Goal: Transaction & Acquisition: Purchase product/service

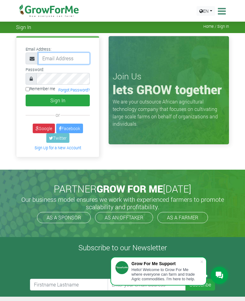
click at [57, 57] on input "email" at bounding box center [64, 59] width 52 height 12
type input "233550550095@growforme.com"
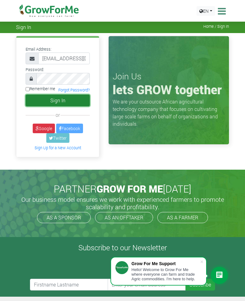
click at [49, 99] on button "Sign In" at bounding box center [58, 101] width 64 height 12
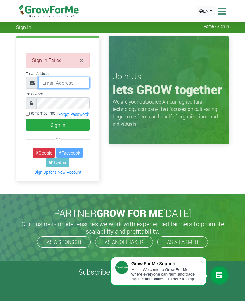
click at [50, 84] on input "email" at bounding box center [64, 83] width 52 height 12
type input "233550550095@growforme.com"
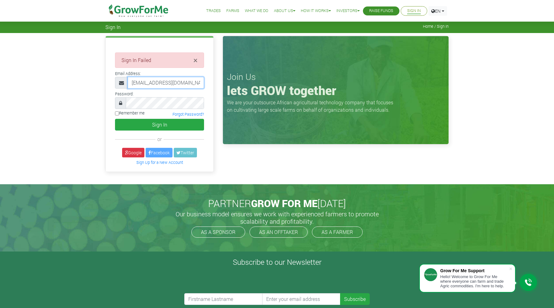
click at [191, 85] on input "233550550095@growforme.com" at bounding box center [166, 83] width 76 height 12
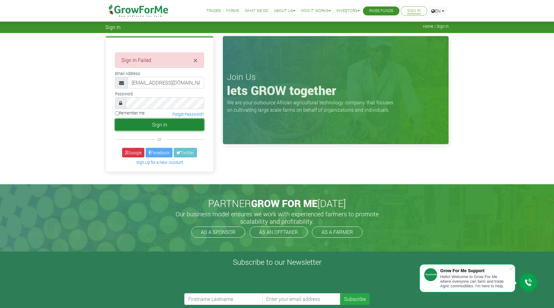
click at [159, 124] on button "Sign In" at bounding box center [159, 125] width 89 height 12
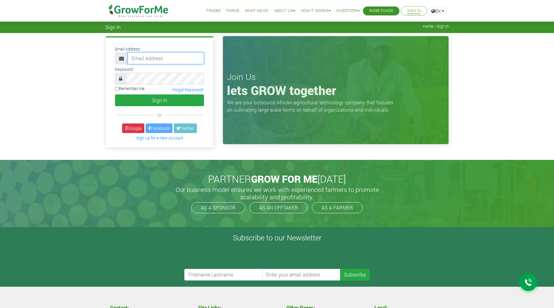
click at [146, 57] on input "email" at bounding box center [166, 59] width 76 height 12
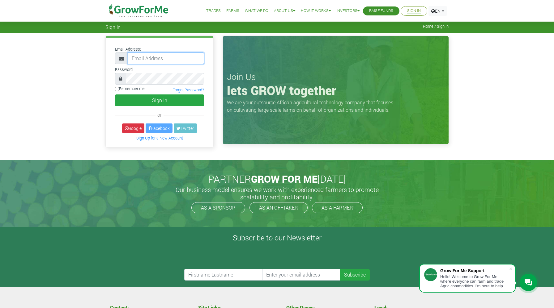
click at [148, 58] on input "email" at bounding box center [166, 59] width 76 height 12
type input "233550550095@growforme.com"
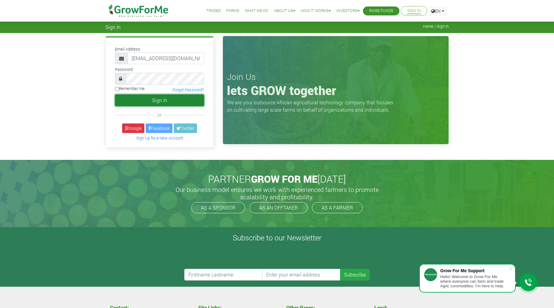
click at [164, 101] on button "Sign In" at bounding box center [159, 101] width 89 height 12
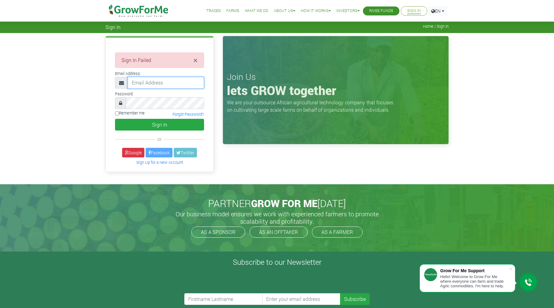
click at [145, 83] on input "email" at bounding box center [166, 83] width 76 height 12
type input "233550550095@growforme.com"
click at [194, 85] on input "233550550095@growforme.com" at bounding box center [166, 83] width 76 height 12
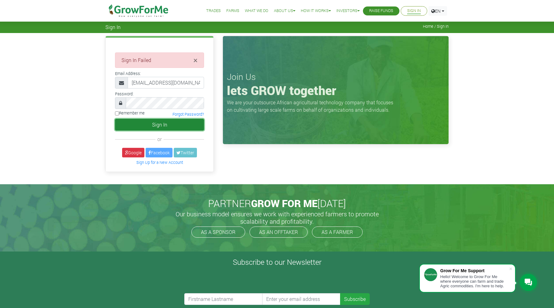
click at [164, 126] on button "Sign In" at bounding box center [159, 125] width 89 height 12
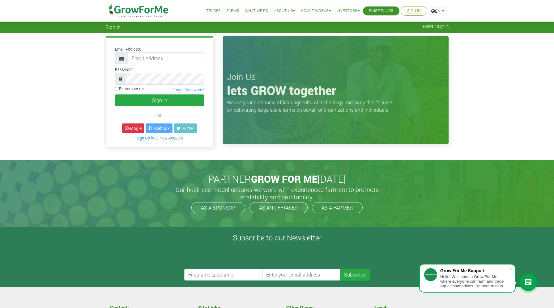
click at [410, 11] on link "Sign In" at bounding box center [414, 11] width 14 height 6
click at [412, 9] on link "Sign In" at bounding box center [414, 11] width 14 height 6
click at [135, 61] on input "email" at bounding box center [166, 59] width 76 height 12
type input "[EMAIL_ADDRESS][DOMAIN_NAME]"
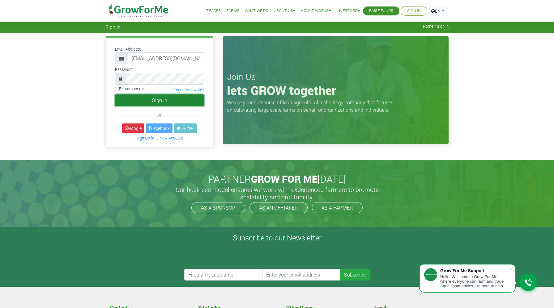
click at [157, 99] on button "Sign In" at bounding box center [159, 101] width 89 height 12
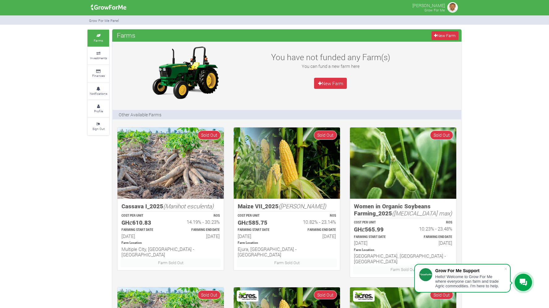
click at [453, 11] on img at bounding box center [452, 7] width 12 height 12
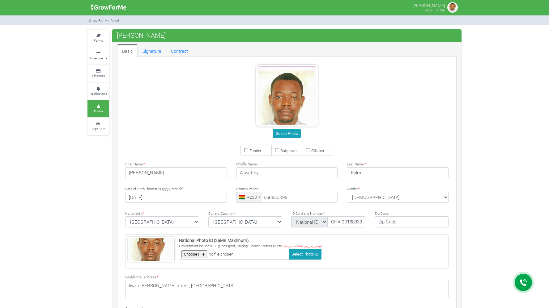
type input "55 055 0095"
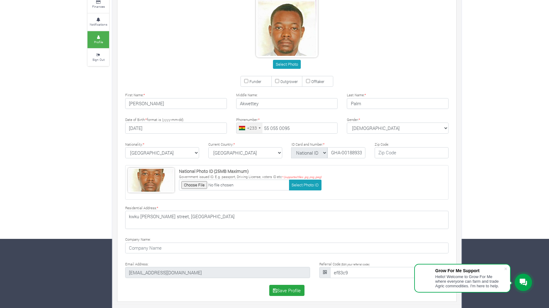
scroll to position [70, 0]
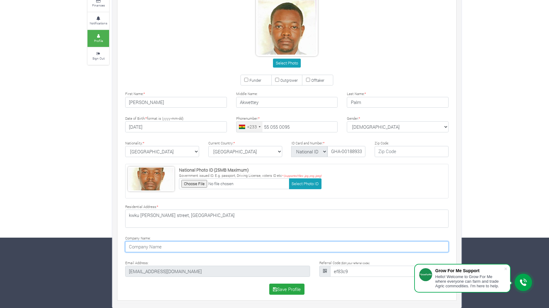
click at [166, 250] on input at bounding box center [286, 247] width 323 height 11
type input "PALM FARM"
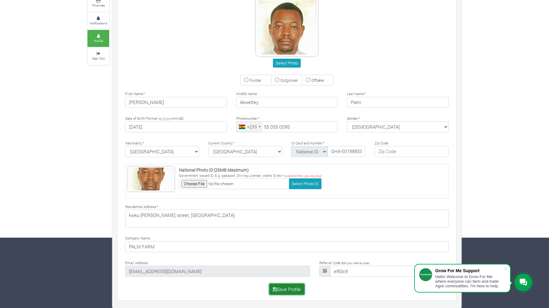
click at [297, 292] on button "Save Profile" at bounding box center [287, 289] width 36 height 11
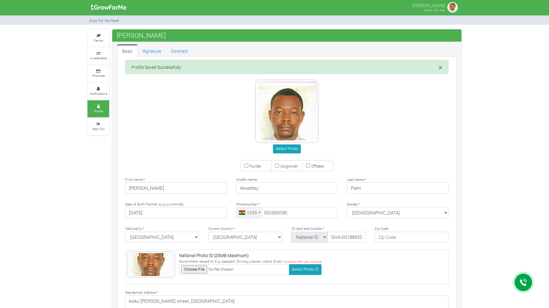
type input "55 055 0095"
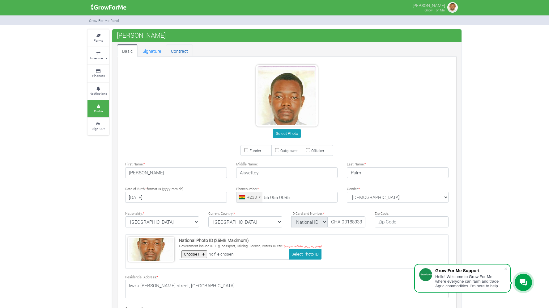
click at [180, 52] on link "Contract" at bounding box center [179, 50] width 27 height 12
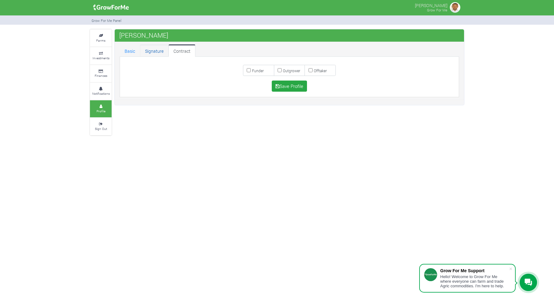
click at [155, 52] on link "Signature" at bounding box center [154, 50] width 28 height 12
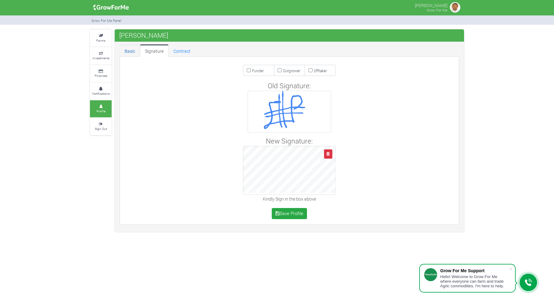
click at [127, 53] on link "Basic" at bounding box center [130, 50] width 20 height 12
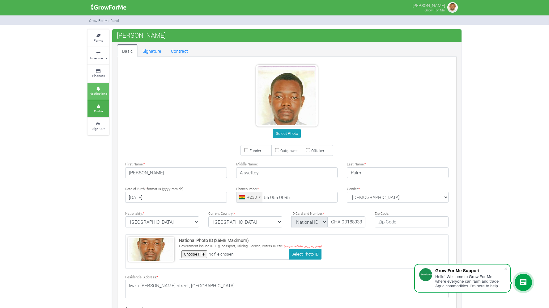
click at [96, 90] on link "Notifications" at bounding box center [98, 91] width 22 height 17
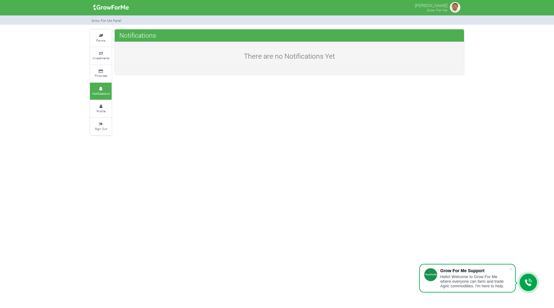
click at [98, 73] on link "Finances" at bounding box center [101, 73] width 22 height 17
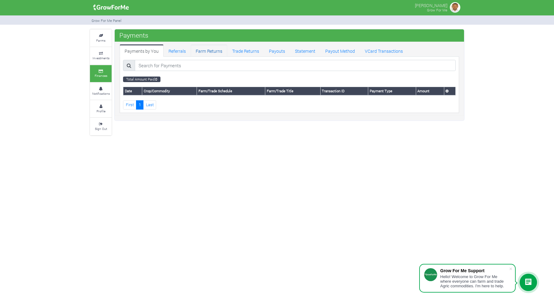
click at [207, 53] on link "Farm Returns" at bounding box center [209, 50] width 36 height 12
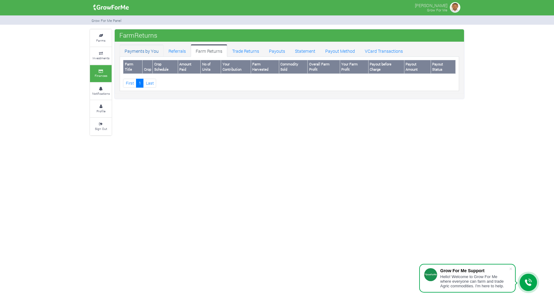
click at [137, 51] on link "Payments by You" at bounding box center [142, 50] width 44 height 12
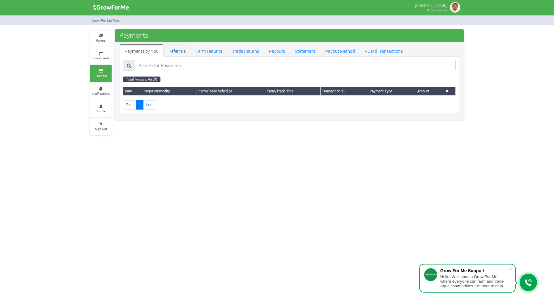
click at [182, 53] on link "Referrals" at bounding box center [176, 50] width 27 height 12
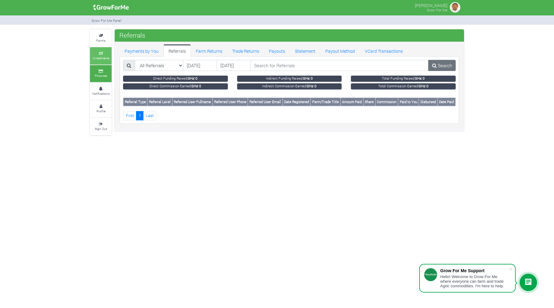
click at [104, 57] on small "Investments" at bounding box center [100, 58] width 17 height 4
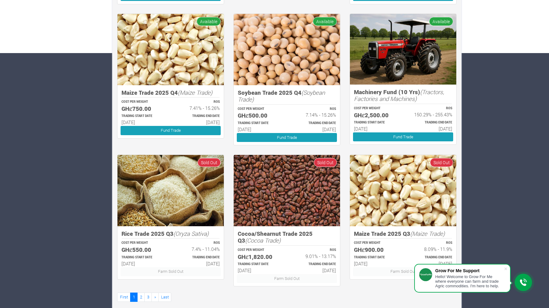
scroll to position [263, 0]
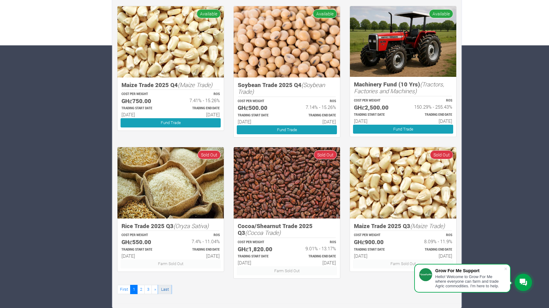
click at [167, 290] on link "Last" at bounding box center [164, 289] width 13 height 9
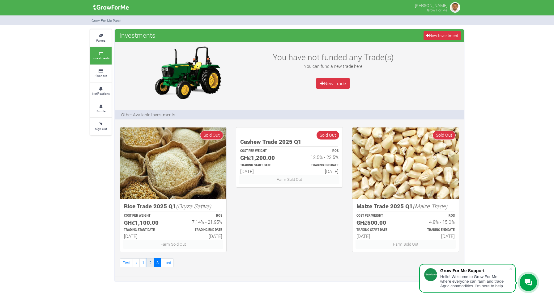
click at [151, 264] on link "2" at bounding box center [149, 263] width 7 height 9
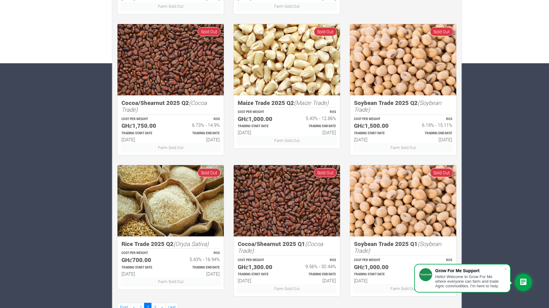
scroll to position [263, 0]
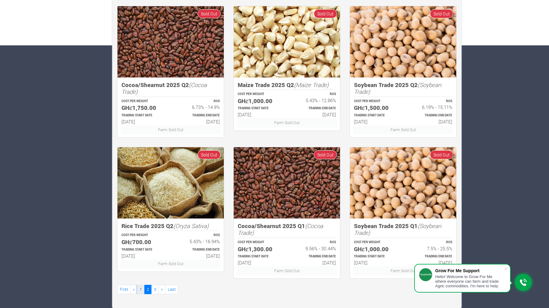
click at [140, 292] on link "1" at bounding box center [140, 289] width 7 height 9
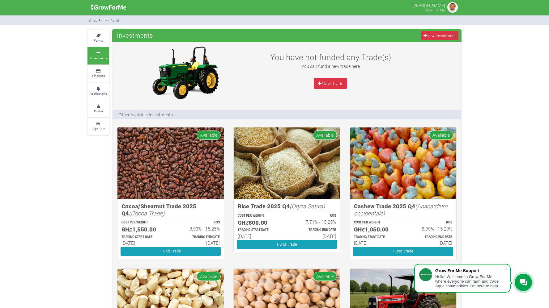
click at [505, 168] on div "Farms Investments Finances Notifications Profile Sign Out Investments New Inves…" at bounding box center [274, 300] width 549 height 542
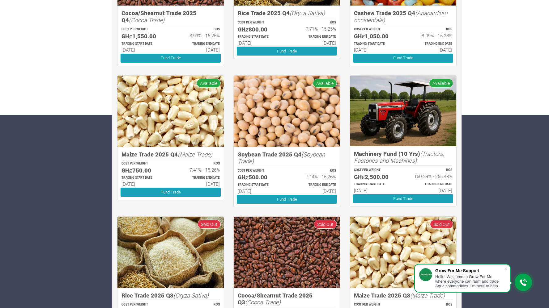
scroll to position [198, 0]
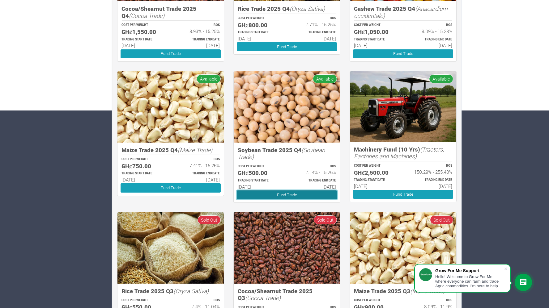
click at [297, 196] on link "Fund Trade" at bounding box center [287, 195] width 100 height 9
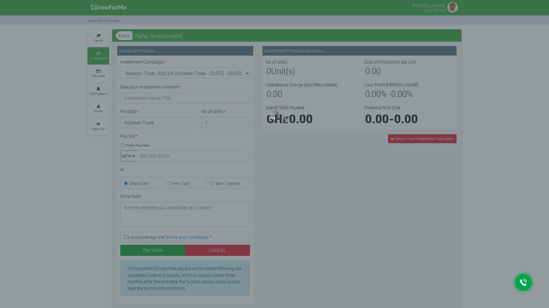
type input "1"
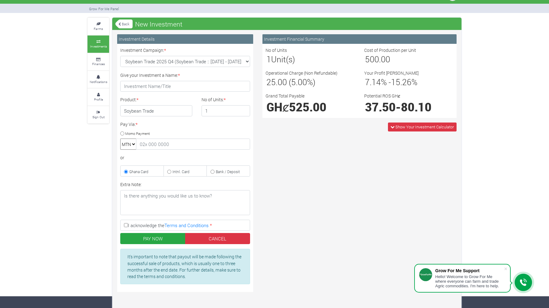
scroll to position [12, 0]
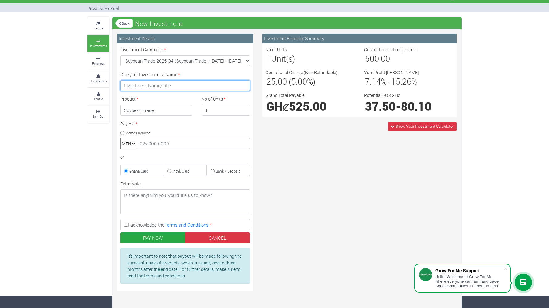
click at [150, 87] on input "Give your Investment a Name: *" at bounding box center [185, 85] width 130 height 11
type input "Palm soyabean investment"
click at [123, 133] on input "Momo Payment" at bounding box center [122, 133] width 4 height 4
radio input "true"
click at [168, 146] on input "text" at bounding box center [193, 143] width 114 height 11
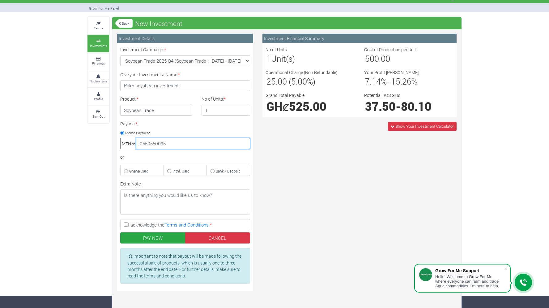
type input "0550550095"
click at [127, 171] on input "Ghana Card" at bounding box center [126, 171] width 4 height 4
radio input "true"
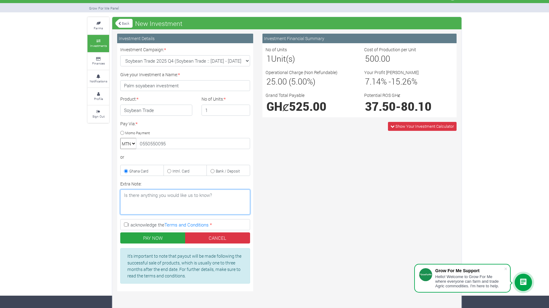
click at [157, 200] on textarea "Extra Note:" at bounding box center [185, 202] width 130 height 25
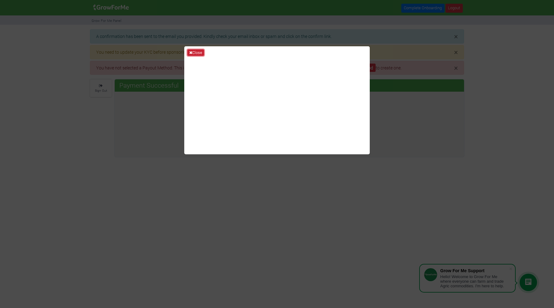
click at [197, 52] on button "Close" at bounding box center [195, 52] width 17 height 7
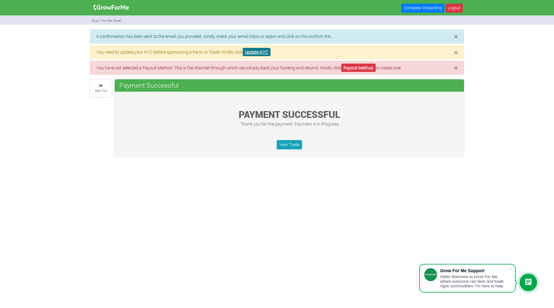
click at [261, 54] on link "Update KYC" at bounding box center [256, 52] width 28 height 8
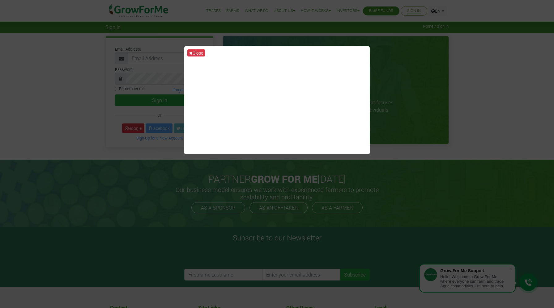
click at [198, 54] on button "Close" at bounding box center [196, 52] width 18 height 7
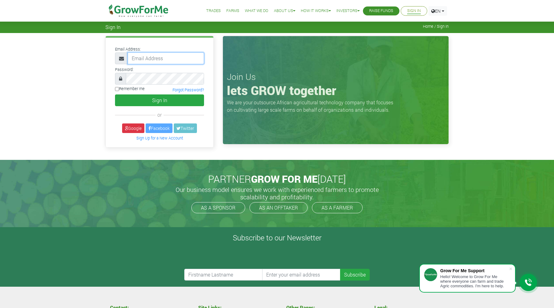
click at [172, 57] on input "email" at bounding box center [166, 59] width 76 height 12
click at [152, 58] on input "email" at bounding box center [166, 59] width 76 height 12
click at [112, 167] on div "PARTNER GROW FOR ME [DATE] Our business model ensures we work with experienced …" at bounding box center [277, 193] width 352 height 67
click at [112, 167] on div "PARTNER GROW FOR ME TODAY Our business model ensures we work with experienced f…" at bounding box center [277, 193] width 352 height 67
click at [413, 10] on link "Sign In" at bounding box center [414, 11] width 14 height 6
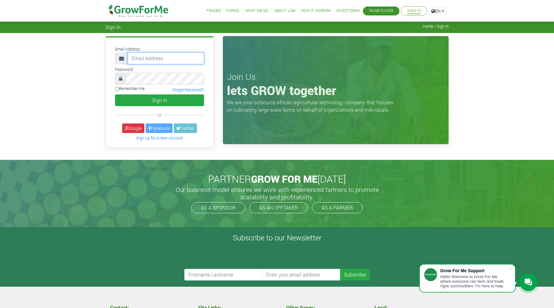
click at [154, 61] on input "email" at bounding box center [166, 59] width 76 height 12
type input "0"
click at [138, 57] on input "email" at bounding box center [166, 59] width 76 height 12
type input "[EMAIL_ADDRESS][DOMAIN_NAME]"
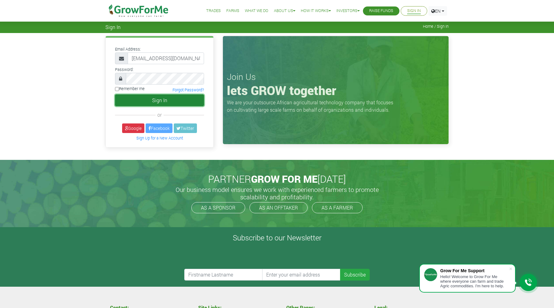
click at [171, 98] on button "Sign In" at bounding box center [159, 101] width 89 height 12
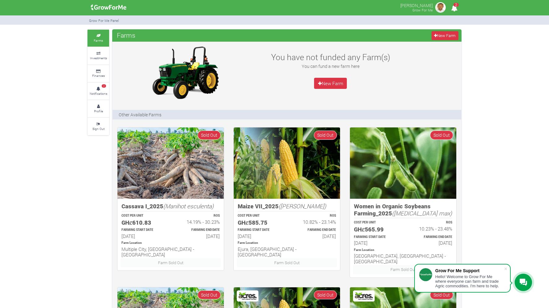
click at [454, 6] on span "2" at bounding box center [455, 5] width 5 height 4
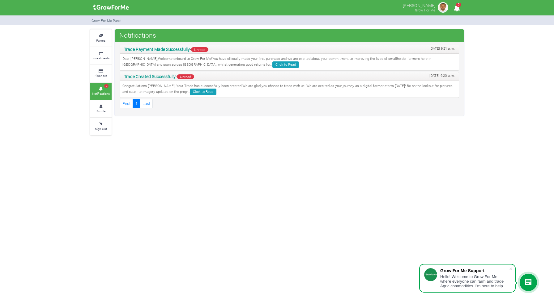
click at [204, 51] on span "Unread" at bounding box center [199, 49] width 17 height 5
click at [272, 64] on link "Click to Read" at bounding box center [285, 64] width 27 height 6
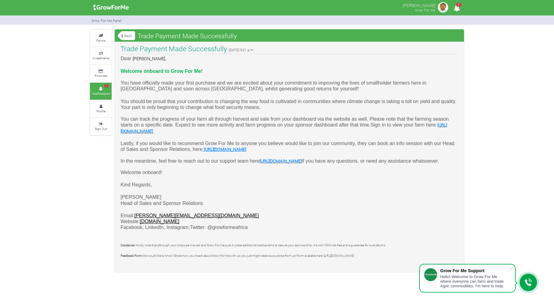
click at [126, 37] on link "Back" at bounding box center [126, 36] width 17 height 10
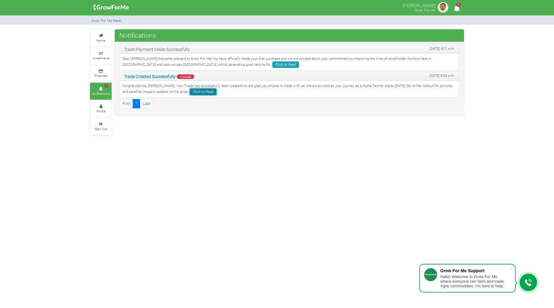
click at [190, 93] on link "Click to Read" at bounding box center [203, 92] width 27 height 6
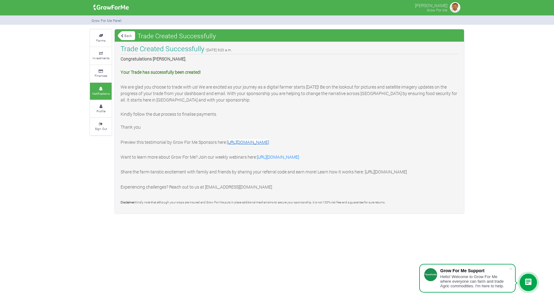
click at [268, 144] on link "https://youtu.be/GtqkgOuOA28" at bounding box center [248, 142] width 42 height 6
click at [107, 107] on link "Profile" at bounding box center [101, 108] width 22 height 17
click at [100, 109] on small "Profile" at bounding box center [100, 111] width 9 height 4
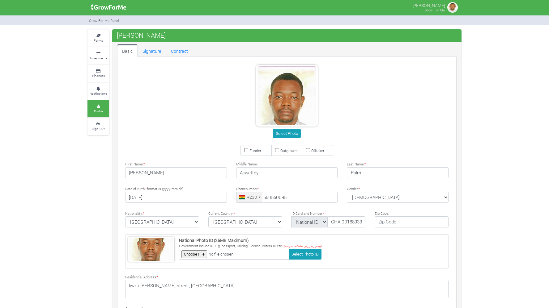
scroll to position [12, 0]
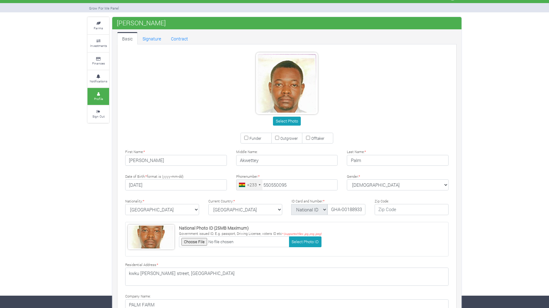
click at [245, 138] on input "Funder" at bounding box center [246, 138] width 4 height 4
checkbox input "true"
type input "55 055 0095"
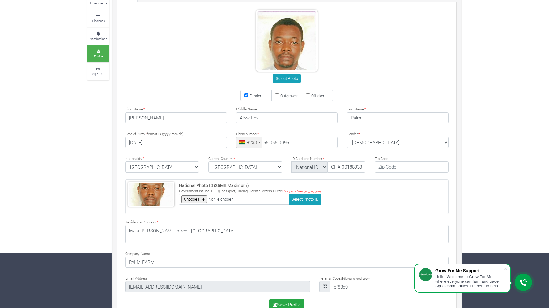
scroll to position [70, 0]
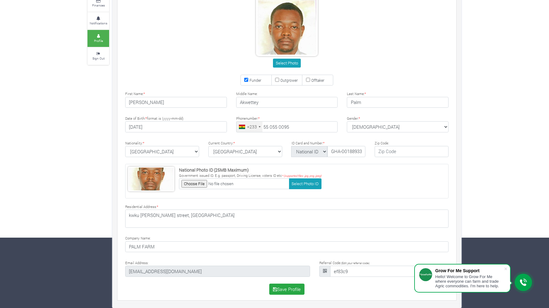
click at [249, 79] on label "Funder" at bounding box center [255, 80] width 31 height 11
click at [248, 79] on input "Funder" at bounding box center [246, 80] width 4 height 4
checkbox input "false"
click at [376, 46] on div "Select Photo" at bounding box center [287, 31] width 342 height 75
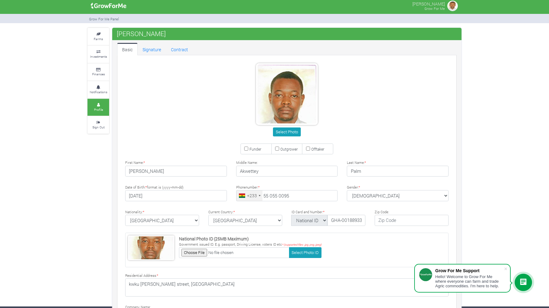
scroll to position [0, 0]
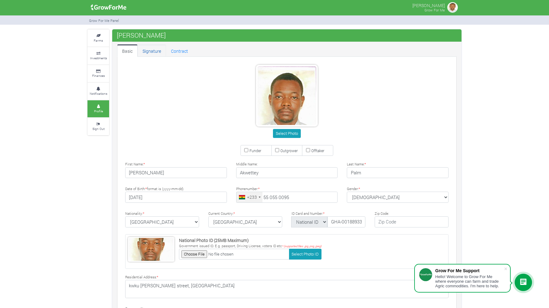
click at [152, 53] on link "Signature" at bounding box center [151, 50] width 28 height 12
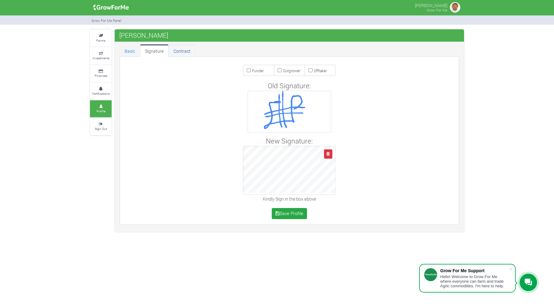
click at [181, 52] on link "Contract" at bounding box center [181, 50] width 27 height 12
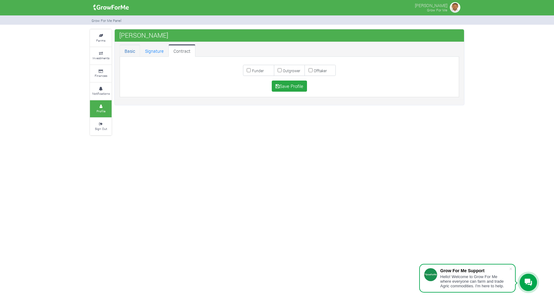
click at [136, 51] on link "Basic" at bounding box center [130, 50] width 20 height 12
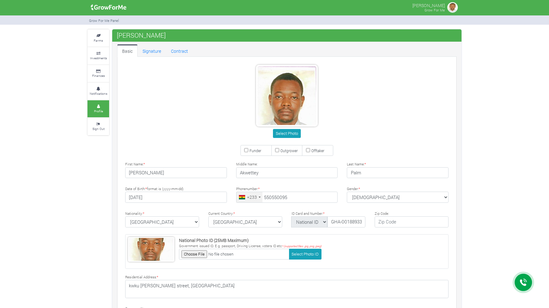
type input "55 055 0095"
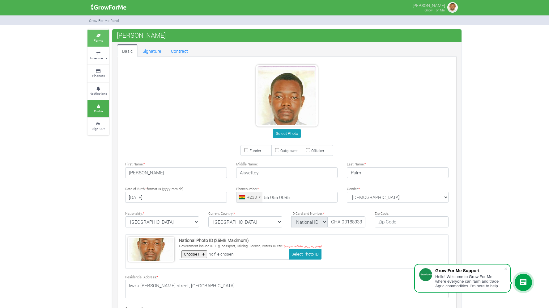
click at [107, 38] on link "Farms" at bounding box center [98, 38] width 22 height 17
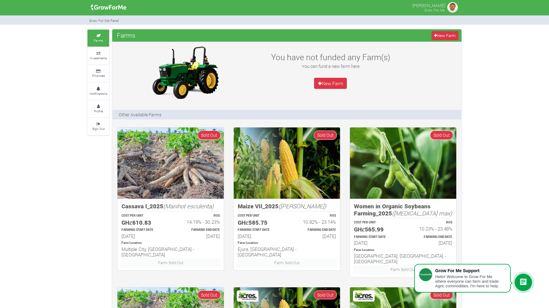
click at [377, 86] on p "New Farm" at bounding box center [330, 83] width 134 height 11
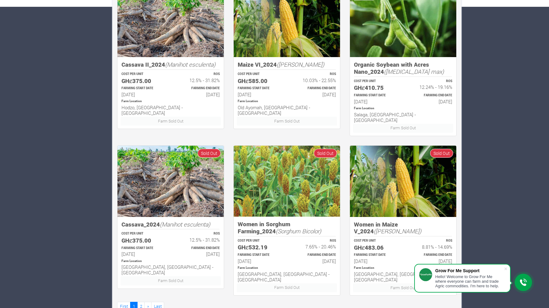
scroll to position [301, 0]
click at [124, 302] on link "First" at bounding box center [123, 306] width 13 height 9
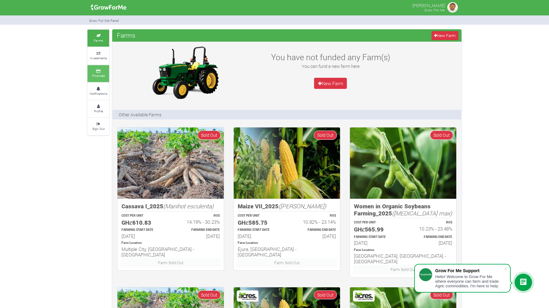
click at [101, 75] on small "Finances" at bounding box center [98, 76] width 13 height 4
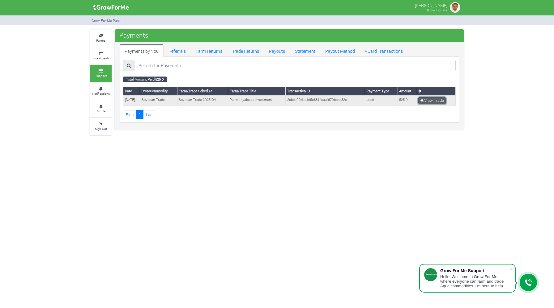
click at [434, 100] on link "View Trade" at bounding box center [431, 100] width 27 height 7
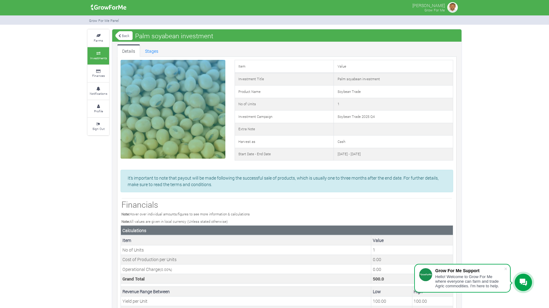
click at [498, 103] on div "Farms Investments Finances Notifications Profile Sign Out Back Palm soyabean in…" at bounding box center [274, 229] width 549 height 400
click at [150, 50] on link "Stages" at bounding box center [151, 50] width 23 height 12
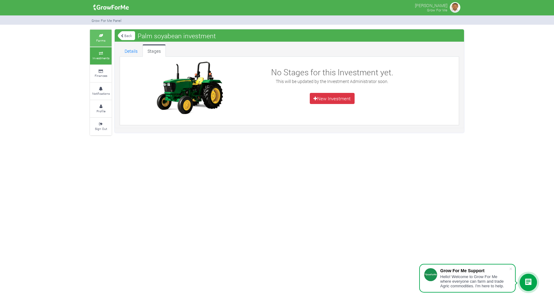
click at [103, 40] on small "Farms" at bounding box center [100, 40] width 9 height 4
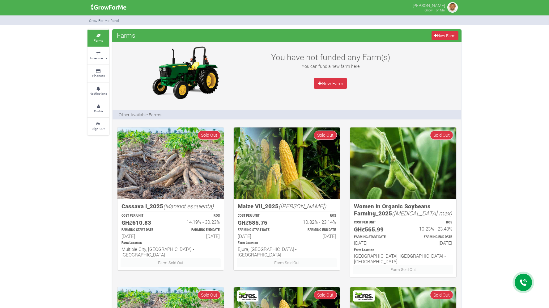
click at [447, 74] on div "You have not funded any Farm(s) You can fund a new farm here New Farm" at bounding box center [286, 73] width 348 height 56
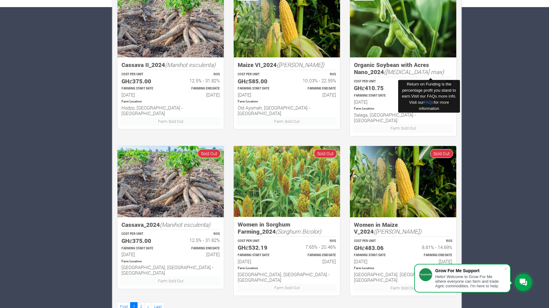
scroll to position [301, 0]
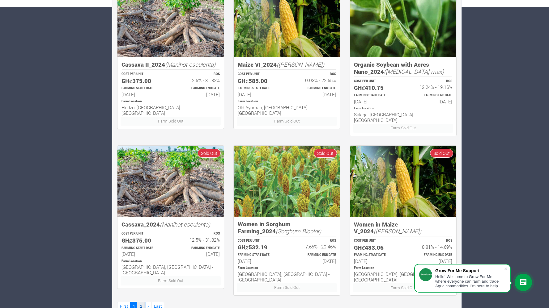
click at [141, 302] on link "2" at bounding box center [140, 306] width 7 height 9
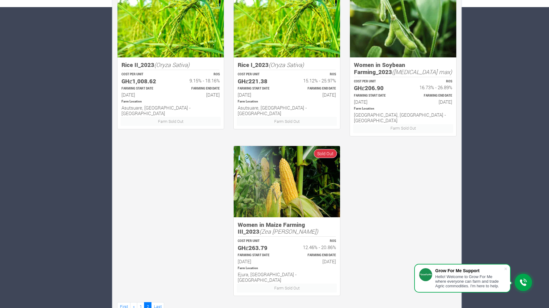
scroll to position [302, 0]
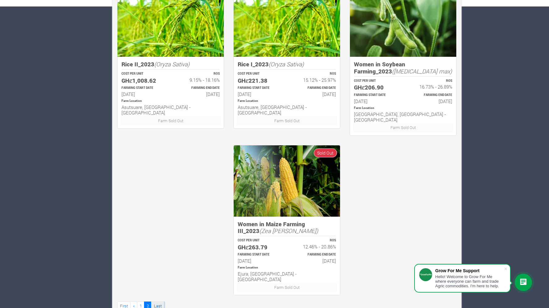
click at [156, 302] on link "Last" at bounding box center [157, 306] width 13 height 9
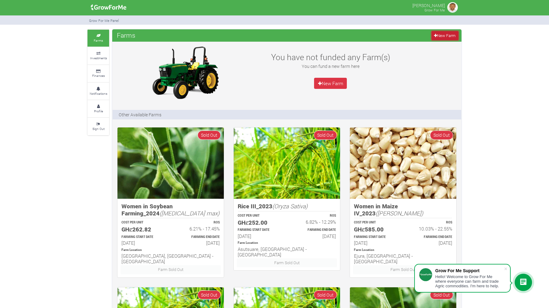
click at [442, 37] on link "New Farm" at bounding box center [444, 35] width 27 height 9
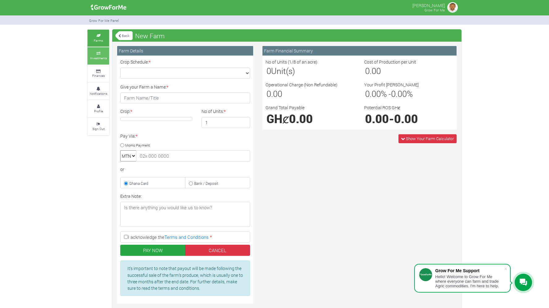
click at [99, 56] on small "Investments" at bounding box center [98, 58] width 17 height 4
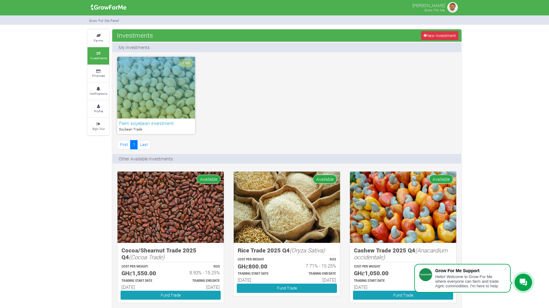
click at [288, 76] on div "Paid Palm soyabean investment Soybean Trade First 1 Last" at bounding box center [286, 104] width 348 height 94
click at [284, 108] on div "Paid Palm soyabean investment Soybean Trade First 1 Last" at bounding box center [286, 104] width 348 height 94
click at [267, 100] on div "Paid Palm soyabean investment Soybean Trade First 1 Last" at bounding box center [286, 104] width 348 height 94
click at [248, 109] on div "Paid Palm soyabean investment Soybean Trade First 1 Last" at bounding box center [286, 104] width 348 height 94
click at [103, 37] on icon at bounding box center [98, 35] width 19 height 3
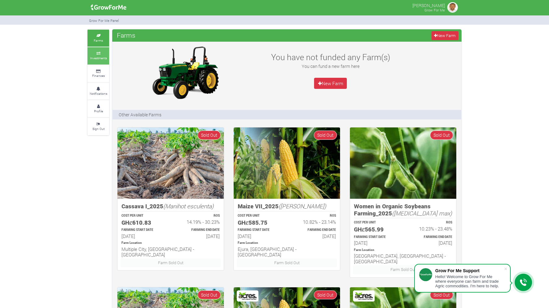
click at [100, 58] on small "Investments" at bounding box center [98, 58] width 17 height 4
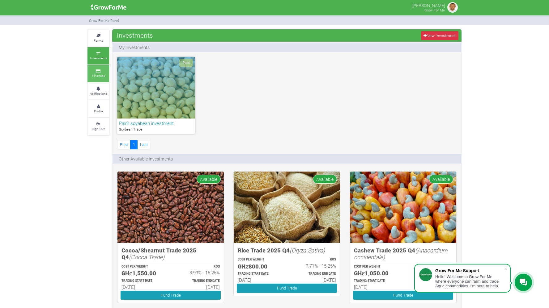
click at [102, 77] on small "Finances" at bounding box center [98, 76] width 13 height 4
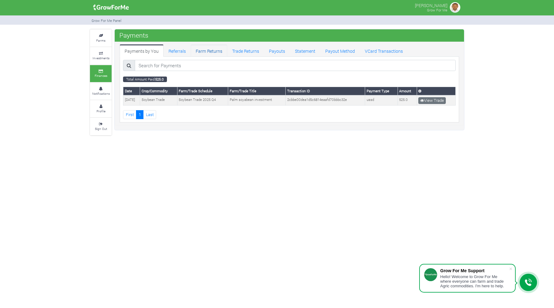
click at [211, 52] on link "Farm Returns" at bounding box center [209, 50] width 36 height 12
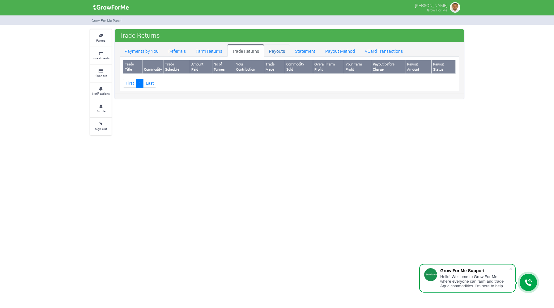
click at [286, 52] on link "Payouts" at bounding box center [277, 50] width 26 height 12
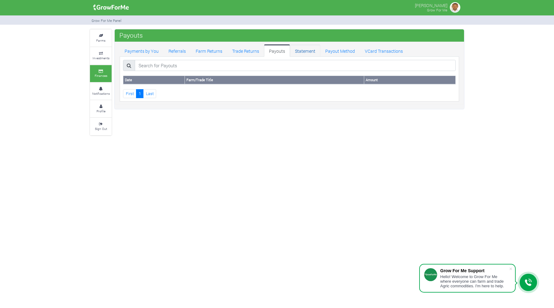
click at [310, 52] on link "Statement" at bounding box center [305, 50] width 30 height 12
click at [334, 51] on link "Payout Method" at bounding box center [340, 50] width 40 height 12
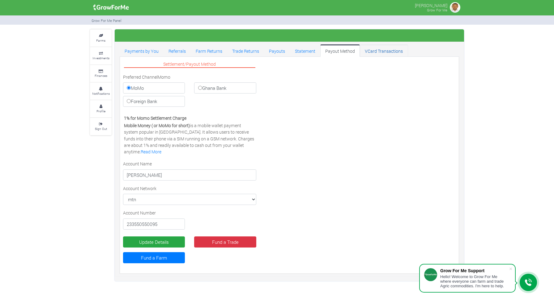
click at [376, 53] on link "VCard Transactions" at bounding box center [384, 50] width 48 height 12
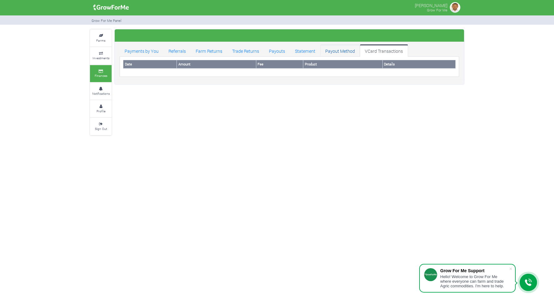
click at [338, 51] on link "Payout Method" at bounding box center [340, 50] width 40 height 12
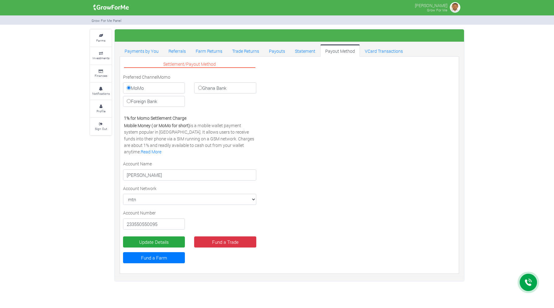
click at [454, 10] on img at bounding box center [454, 7] width 12 height 12
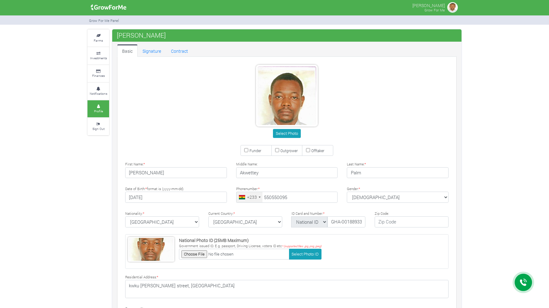
type input "55 055 0095"
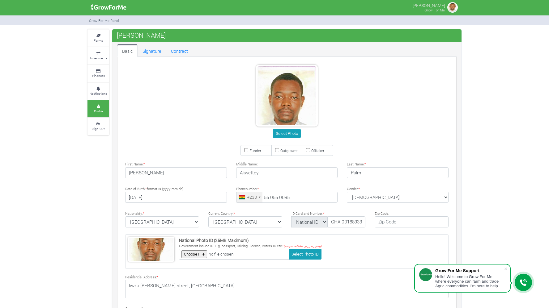
click at [369, 102] on div "Select Photo" at bounding box center [287, 102] width 342 height 75
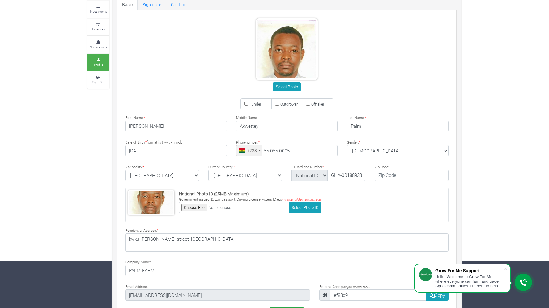
scroll to position [46, 0]
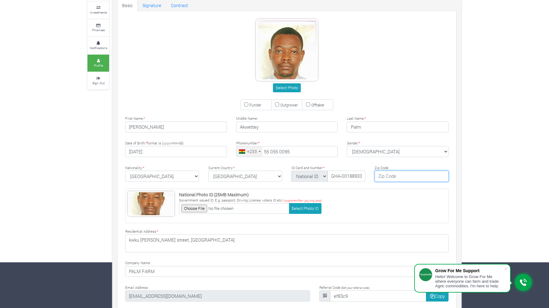
click at [384, 174] on input "text" at bounding box center [411, 176] width 74 height 11
click at [373, 191] on div "National Photo ID (25MB Maximum) Government issued ID. E.g. passport, Driving L…" at bounding box center [286, 206] width 323 height 35
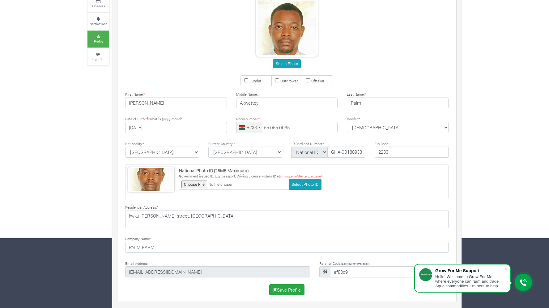
scroll to position [70, 0]
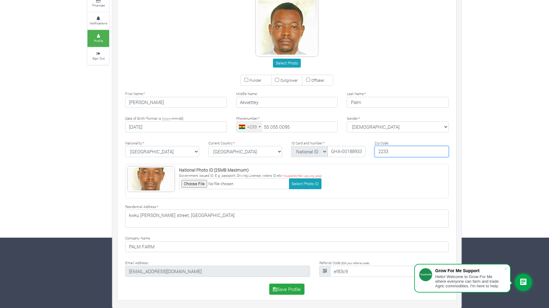
click at [381, 152] on input "2233" at bounding box center [411, 151] width 74 height 11
click at [390, 154] on input "233" at bounding box center [411, 151] width 74 height 11
type input "2"
click at [388, 63] on div "Select Photo" at bounding box center [286, 63] width 332 height 9
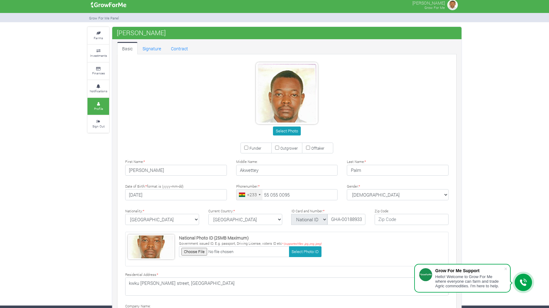
scroll to position [0, 0]
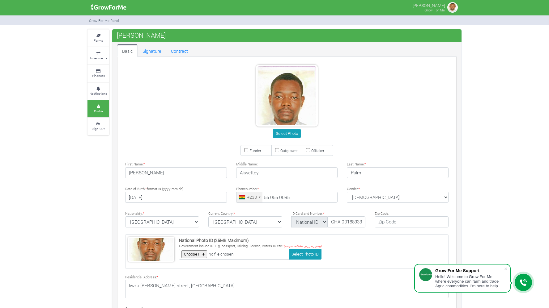
click at [246, 151] on input "Funder" at bounding box center [246, 150] width 4 height 4
checkbox input "true"
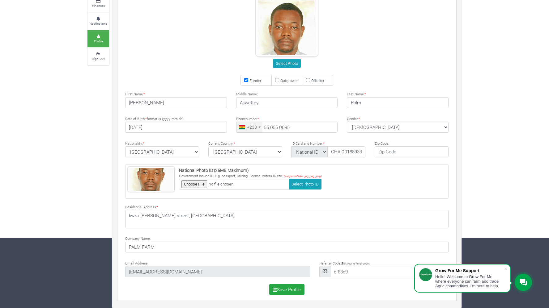
scroll to position [70, 0]
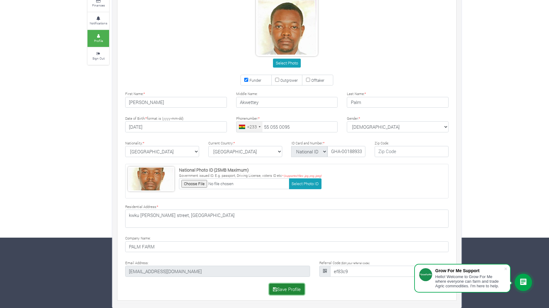
click at [298, 290] on button "Save Profile" at bounding box center [287, 289] width 36 height 11
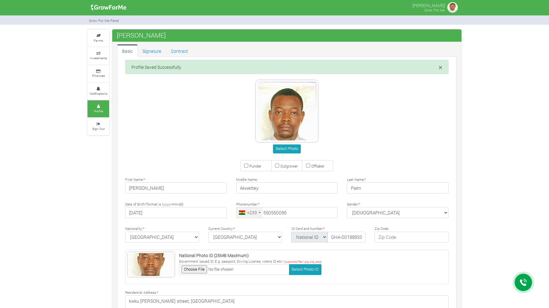
type input "55 055 0095"
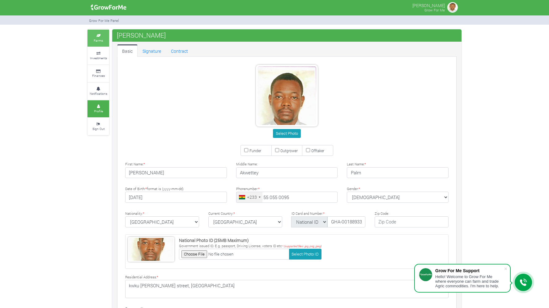
click at [103, 39] on small "Farms" at bounding box center [98, 40] width 9 height 4
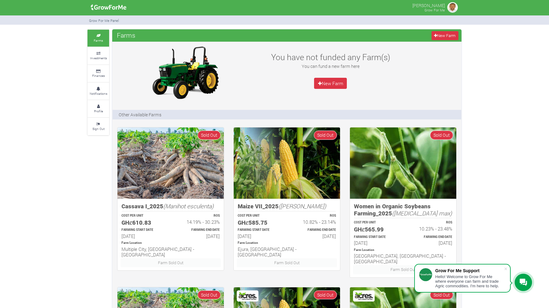
click at [448, 9] on img at bounding box center [452, 7] width 12 height 12
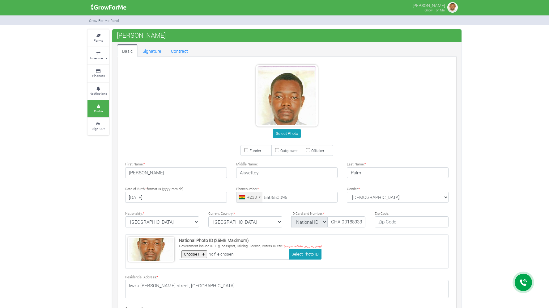
type input "55 055 0095"
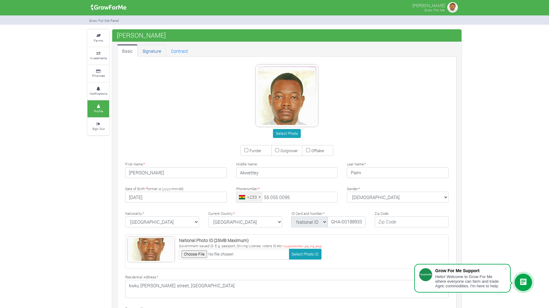
click at [156, 53] on link "Signature" at bounding box center [151, 50] width 28 height 12
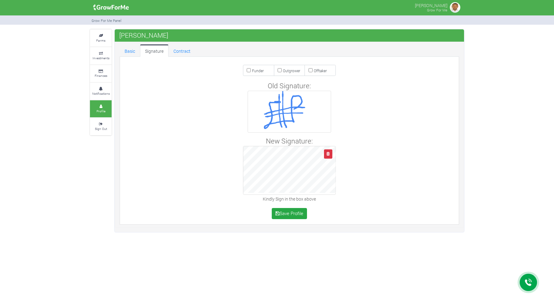
click at [176, 53] on link "Contract" at bounding box center [181, 50] width 27 height 12
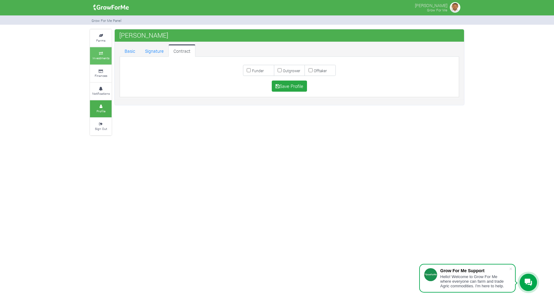
click at [105, 61] on link "Investments" at bounding box center [101, 55] width 22 height 17
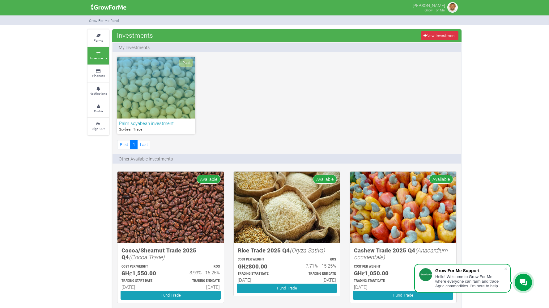
click at [158, 95] on div "Paid" at bounding box center [156, 88] width 78 height 62
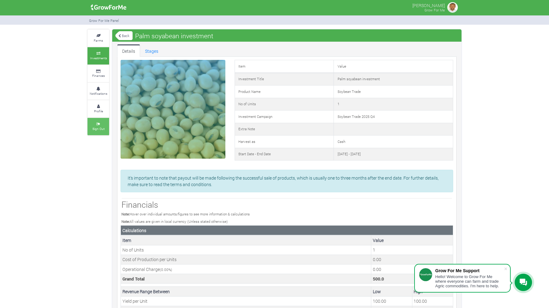
click at [93, 125] on link "Sign Out" at bounding box center [98, 126] width 22 height 17
